Goal: Transaction & Acquisition: Obtain resource

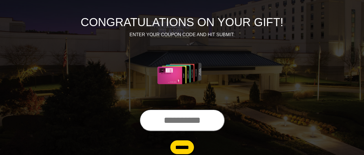
scroll to position [74, 0]
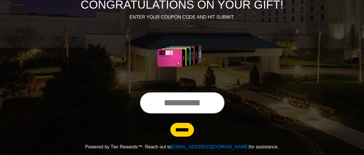
click at [151, 102] on input "text" at bounding box center [181, 103] width 85 height 22
type input "**********"
click at [186, 128] on input "******" at bounding box center [182, 130] width 24 height 14
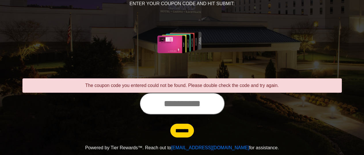
scroll to position [89, 0]
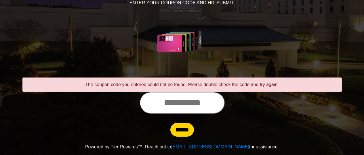
click at [164, 104] on input "text" at bounding box center [181, 103] width 85 height 22
type input "**********"
click at [170, 123] on input "******" at bounding box center [182, 130] width 24 height 14
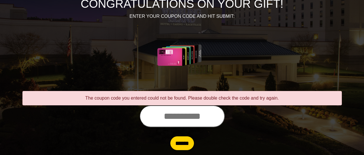
scroll to position [89, 0]
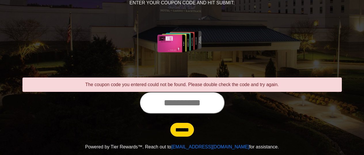
click at [171, 103] on input "text" at bounding box center [181, 103] width 85 height 22
type input "**********"
click at [170, 123] on input "******" at bounding box center [182, 130] width 24 height 14
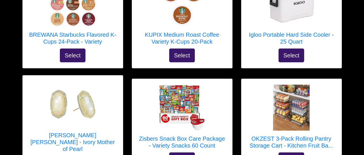
scroll to position [652, 0]
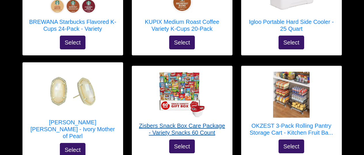
click at [174, 72] on img at bounding box center [182, 95] width 46 height 46
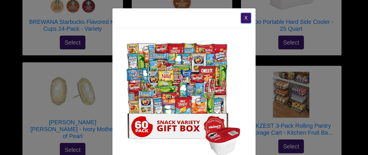
click at [243, 18] on button "X" at bounding box center [246, 18] width 10 height 10
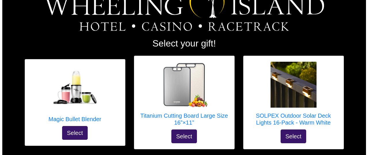
scroll to position [38, 0]
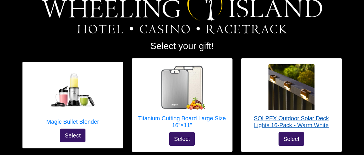
click at [288, 84] on img at bounding box center [291, 87] width 46 height 46
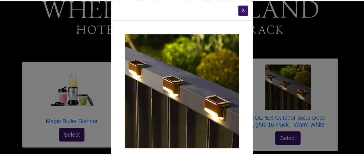
scroll to position [0, 0]
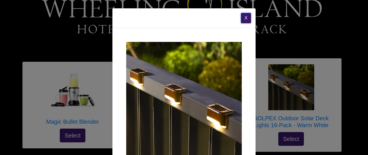
click at [241, 18] on button "X" at bounding box center [246, 18] width 10 height 10
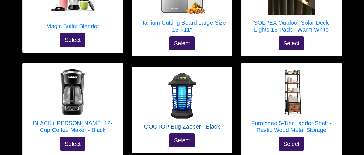
scroll to position [153, 0]
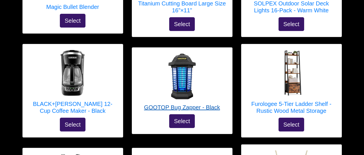
click at [184, 80] on img at bounding box center [182, 76] width 46 height 46
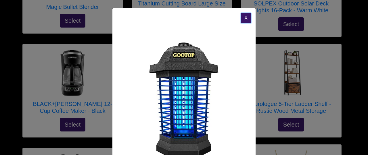
click at [241, 18] on button "X" at bounding box center [246, 18] width 10 height 10
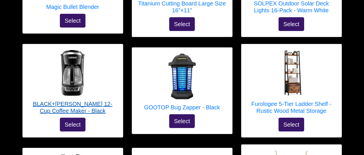
click at [106, 83] on div at bounding box center [72, 73] width 89 height 46
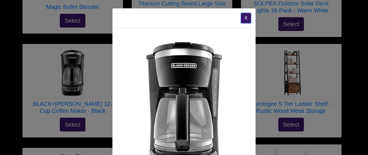
click at [241, 18] on button "X" at bounding box center [246, 18] width 10 height 10
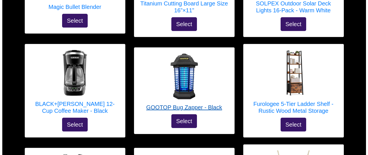
scroll to position [192, 0]
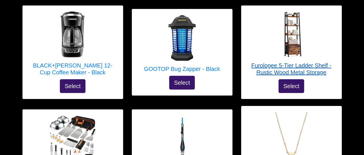
click at [288, 37] on img at bounding box center [291, 35] width 46 height 46
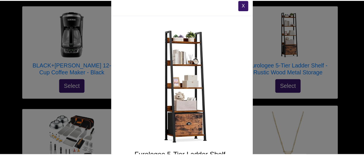
scroll to position [0, 0]
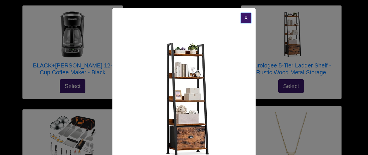
click at [244, 17] on button "X" at bounding box center [246, 18] width 10 height 10
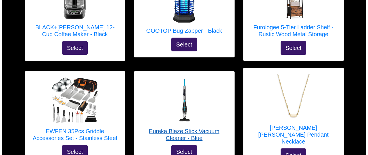
scroll to position [268, 0]
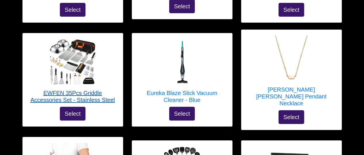
click at [79, 60] on img at bounding box center [73, 62] width 46 height 46
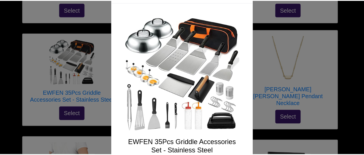
scroll to position [38, 0]
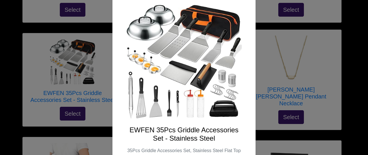
click at [248, 68] on div "EWFEN 35Pcs Griddle Accessories Set - Stainless Steel 35Pcs Griddle Accessories…" at bounding box center [183, 93] width 143 height 206
click at [28, 65] on div "X EWFEN 35Pcs Griddle Accessories Set - Stainless Steel 35Pcs Griddle Accessori…" at bounding box center [184, 77] width 368 height 155
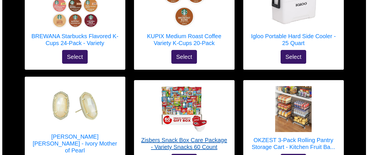
scroll to position [652, 0]
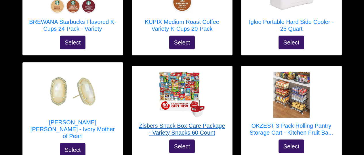
click at [143, 84] on div at bounding box center [182, 95] width 89 height 46
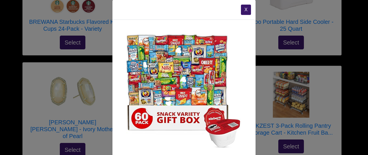
scroll to position [0, 0]
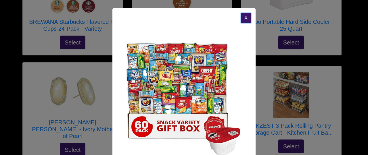
click at [242, 20] on button "X" at bounding box center [246, 18] width 10 height 10
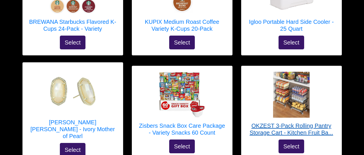
click at [256, 83] on div at bounding box center [291, 95] width 89 height 46
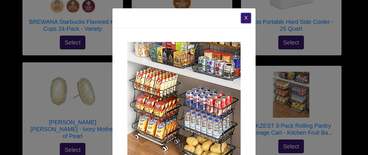
click at [244, 21] on button "X" at bounding box center [246, 18] width 10 height 10
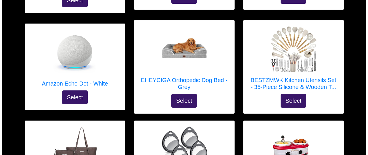
scroll to position [997, 0]
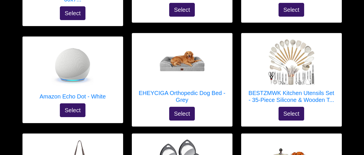
click at [32, 47] on div "Amazon Echo Dot - White Select" at bounding box center [73, 80] width 100 height 86
click at [39, 56] on div "Amazon Echo Dot - White Select" at bounding box center [73, 80] width 100 height 86
click at [110, 41] on div "Amazon Echo Dot - White Select" at bounding box center [73, 80] width 100 height 86
click at [67, 48] on img at bounding box center [73, 66] width 46 height 46
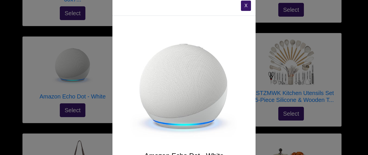
scroll to position [0, 0]
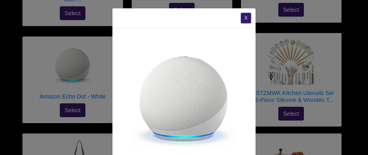
click at [248, 20] on button "X" at bounding box center [246, 18] width 10 height 10
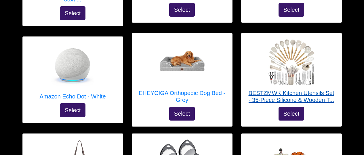
click at [258, 56] on div at bounding box center [291, 62] width 89 height 46
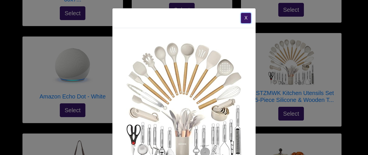
click at [244, 17] on button "X" at bounding box center [246, 18] width 10 height 10
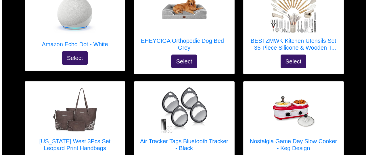
scroll to position [1074, 0]
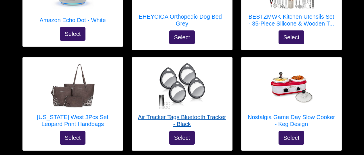
click at [146, 63] on div at bounding box center [182, 86] width 89 height 46
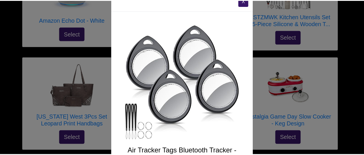
scroll to position [0, 0]
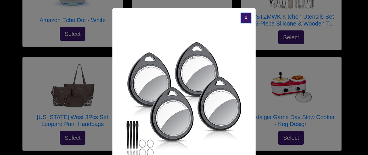
click at [245, 18] on button "X" at bounding box center [246, 18] width 10 height 10
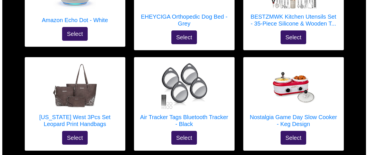
scroll to position [1112, 0]
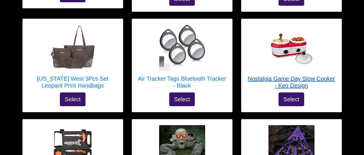
click at [258, 28] on div at bounding box center [291, 48] width 89 height 46
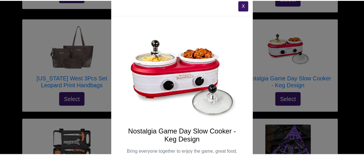
scroll to position [0, 0]
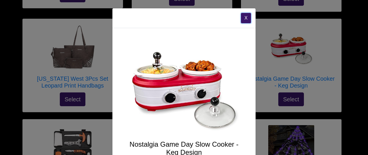
click at [242, 20] on button "X" at bounding box center [246, 18] width 10 height 10
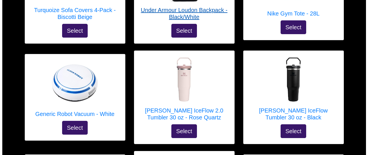
scroll to position [1687, 0]
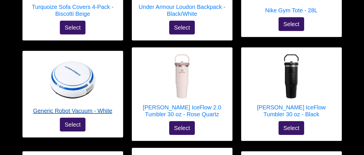
click at [106, 57] on div at bounding box center [72, 80] width 79 height 46
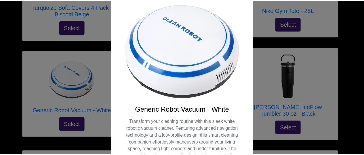
scroll to position [0, 0]
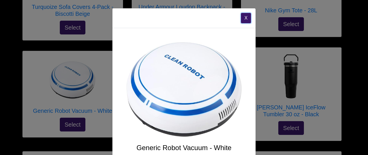
click at [242, 18] on button "X" at bounding box center [246, 18] width 10 height 10
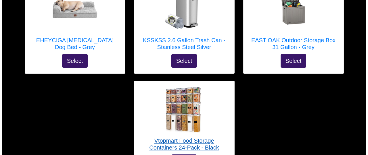
scroll to position [2483, 0]
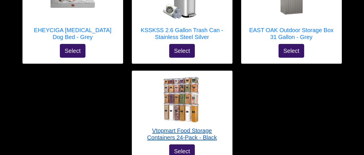
click at [223, 77] on div at bounding box center [182, 100] width 89 height 46
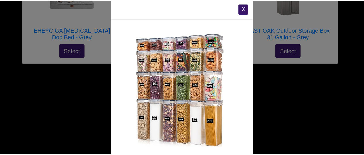
scroll to position [0, 0]
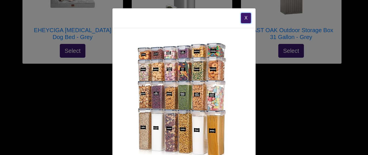
click at [246, 20] on button "X" at bounding box center [246, 18] width 10 height 10
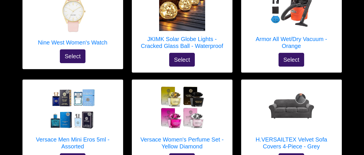
scroll to position [1448, 0]
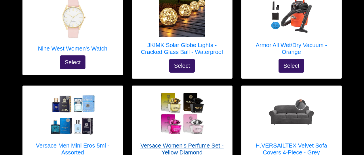
click at [213, 92] on div at bounding box center [182, 115] width 89 height 46
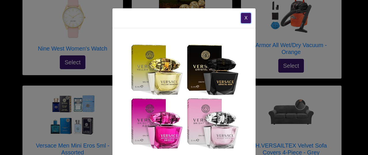
click at [244, 18] on button "X" at bounding box center [246, 18] width 10 height 10
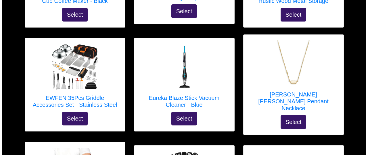
scroll to position [259, 0]
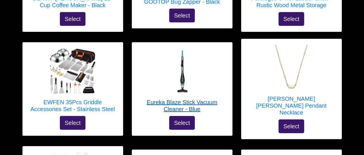
click at [204, 64] on img at bounding box center [182, 71] width 46 height 46
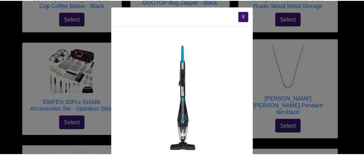
scroll to position [0, 0]
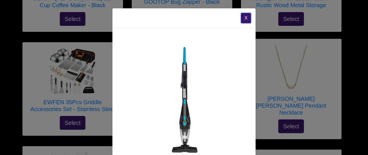
click at [244, 19] on button "X" at bounding box center [246, 18] width 10 height 10
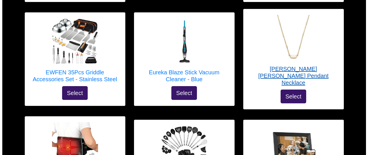
scroll to position [297, 0]
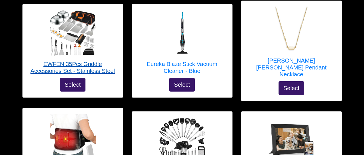
click at [65, 28] on img at bounding box center [73, 33] width 46 height 46
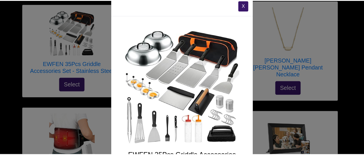
scroll to position [0, 0]
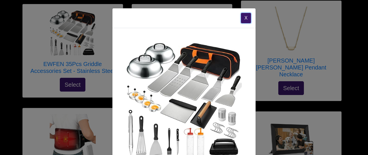
click at [241, 18] on button "X" at bounding box center [246, 18] width 10 height 10
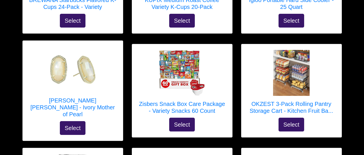
scroll to position [681, 0]
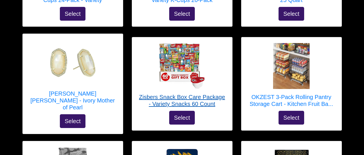
click at [177, 44] on img at bounding box center [182, 66] width 46 height 46
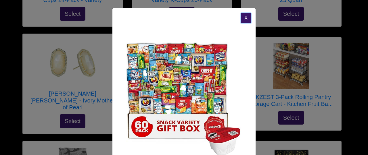
click at [243, 22] on button "X" at bounding box center [246, 18] width 10 height 10
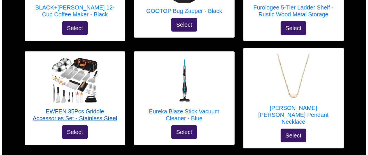
scroll to position [268, 0]
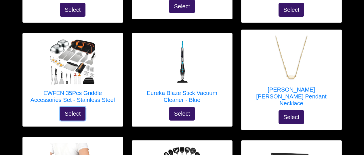
click at [77, 108] on button "Select" at bounding box center [73, 114] width 26 height 14
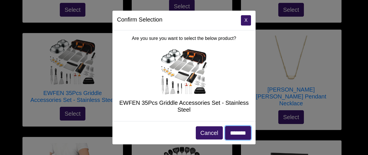
click at [236, 132] on input "*******" at bounding box center [238, 133] width 26 height 14
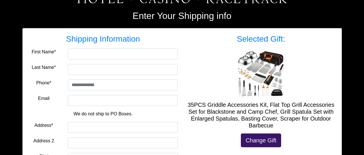
scroll to position [77, 0]
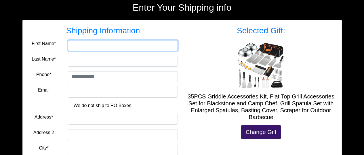
click at [68, 44] on input "First Name*" at bounding box center [123, 45] width 110 height 11
type input "********"
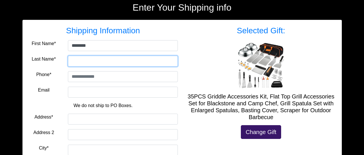
click at [92, 59] on input "Last Name*" at bounding box center [123, 61] width 110 height 11
type input "*******"
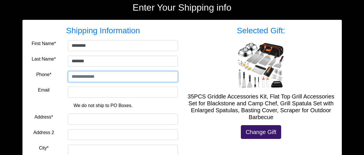
click at [107, 78] on input "tel" at bounding box center [123, 76] width 110 height 11
type input "**********"
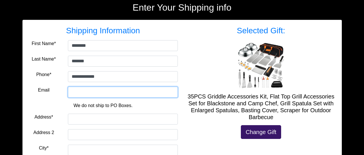
click at [83, 92] on input "Email" at bounding box center [123, 92] width 110 height 11
type input "**********"
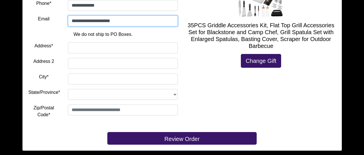
scroll to position [153, 0]
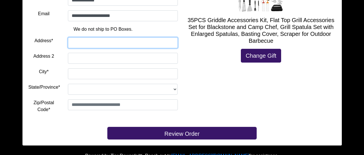
click at [81, 43] on input "Address*" at bounding box center [123, 42] width 110 height 11
type input "**********"
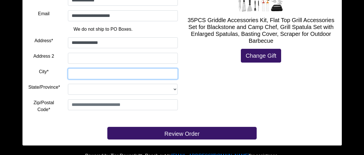
click at [87, 73] on input "City*" at bounding box center [123, 73] width 110 height 11
type input "*********"
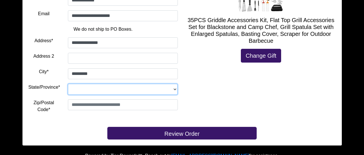
click at [139, 89] on select "**********" at bounding box center [123, 89] width 110 height 11
select select "**"
click at [68, 84] on select "**********" at bounding box center [123, 89] width 110 height 11
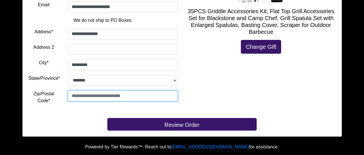
click at [131, 97] on input "text" at bounding box center [123, 96] width 110 height 11
type input "*****"
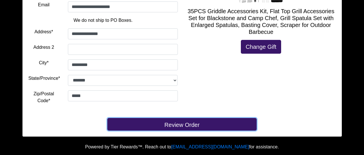
click at [176, 125] on button "Review Order" at bounding box center [181, 124] width 149 height 13
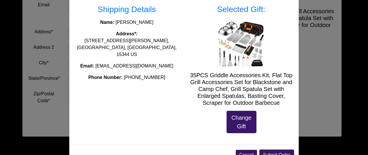
scroll to position [45, 0]
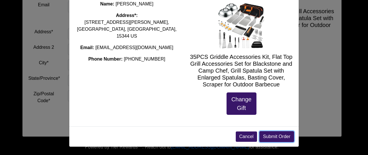
click at [276, 136] on button "Submit Order" at bounding box center [276, 136] width 35 height 11
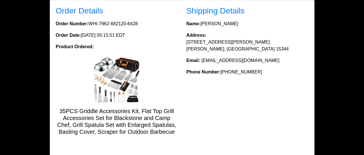
scroll to position [115, 0]
